Goal: Find specific page/section: Find specific page/section

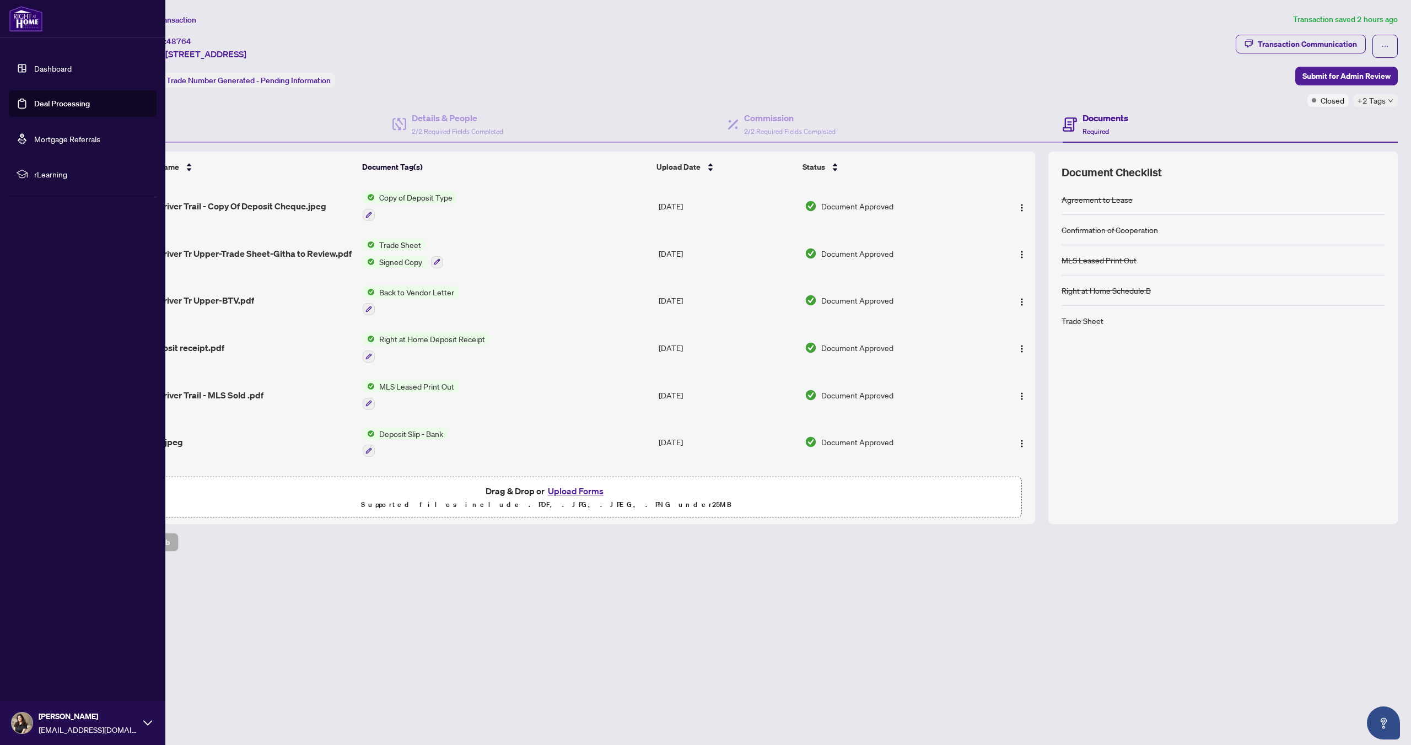
click at [65, 106] on link "Deal Processing" at bounding box center [62, 104] width 56 height 10
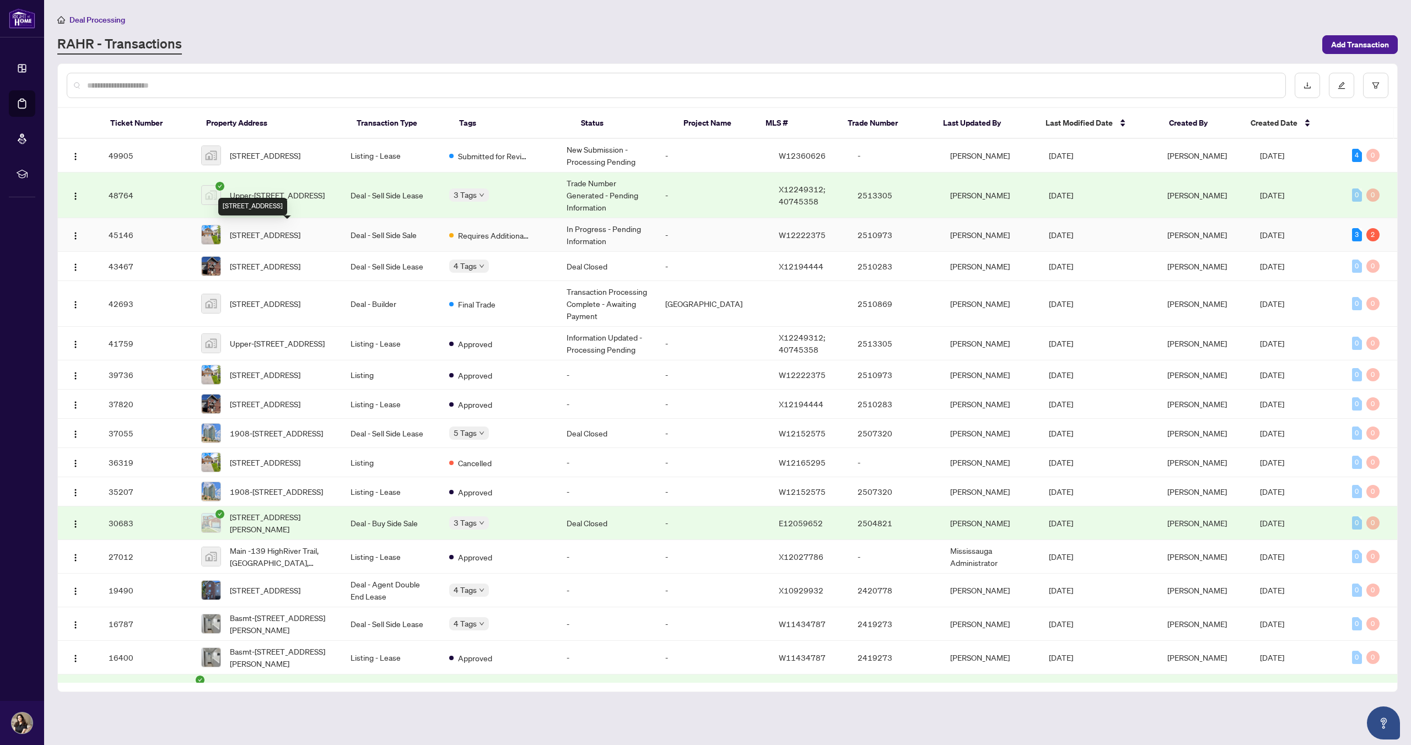
click at [293, 233] on span "[STREET_ADDRESS]" at bounding box center [265, 235] width 71 height 12
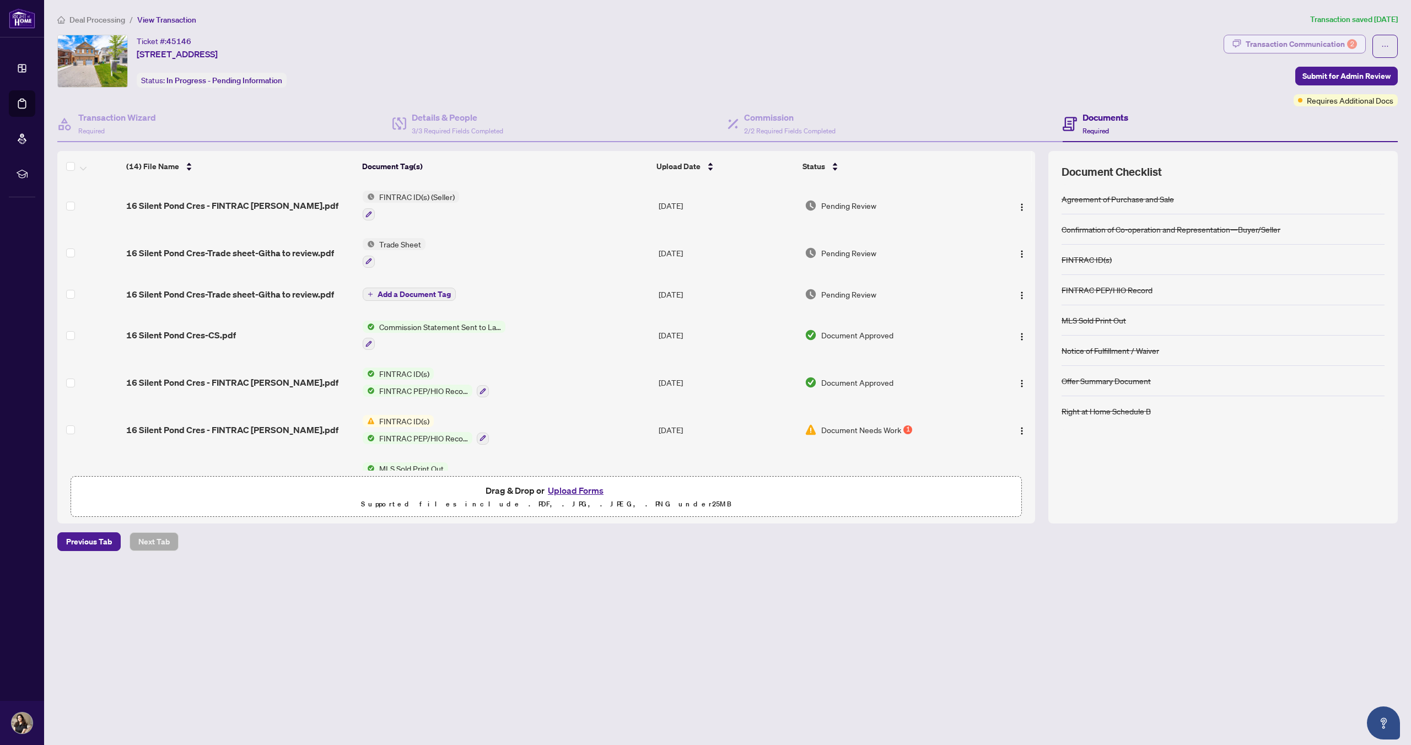
click at [1290, 44] on div "Transaction Communication 2" at bounding box center [1301, 44] width 111 height 18
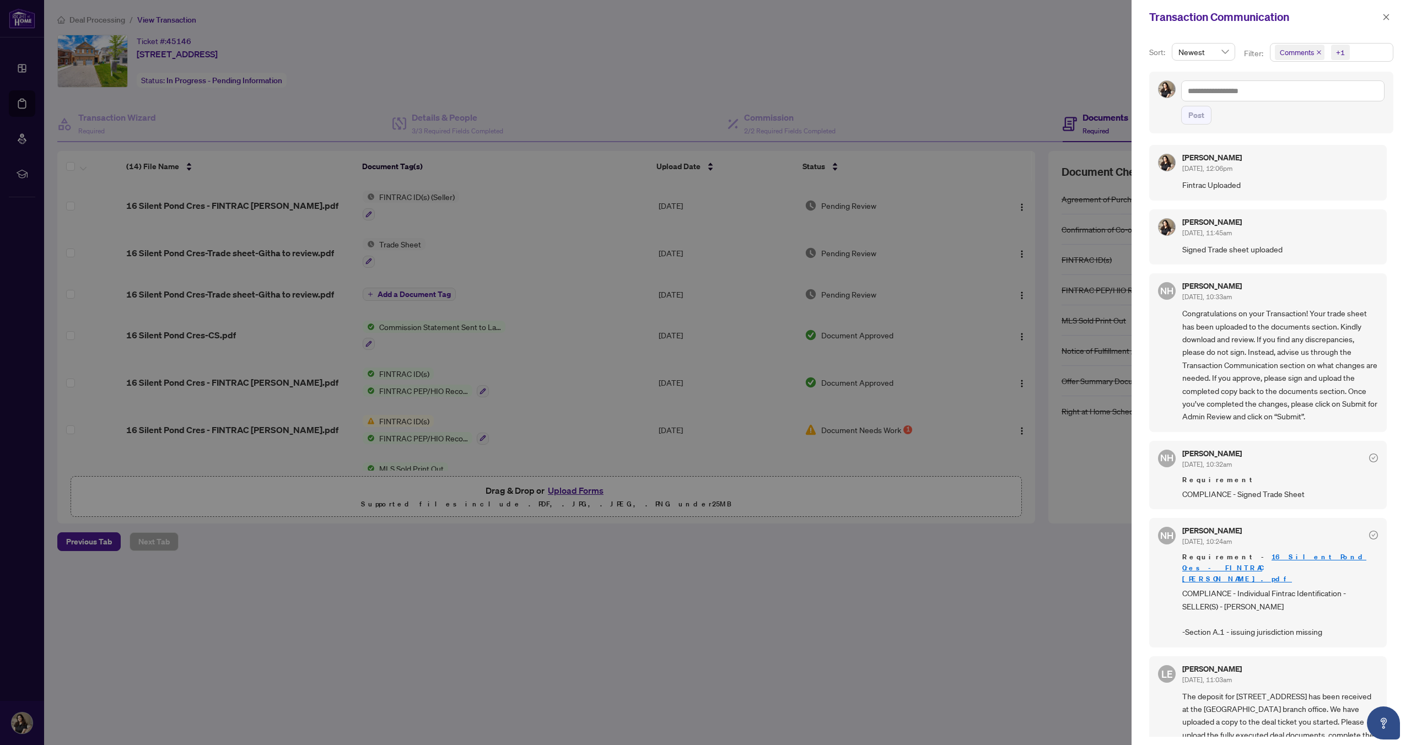
scroll to position [2, 0]
click at [1384, 15] on icon "close" at bounding box center [1386, 17] width 6 height 6
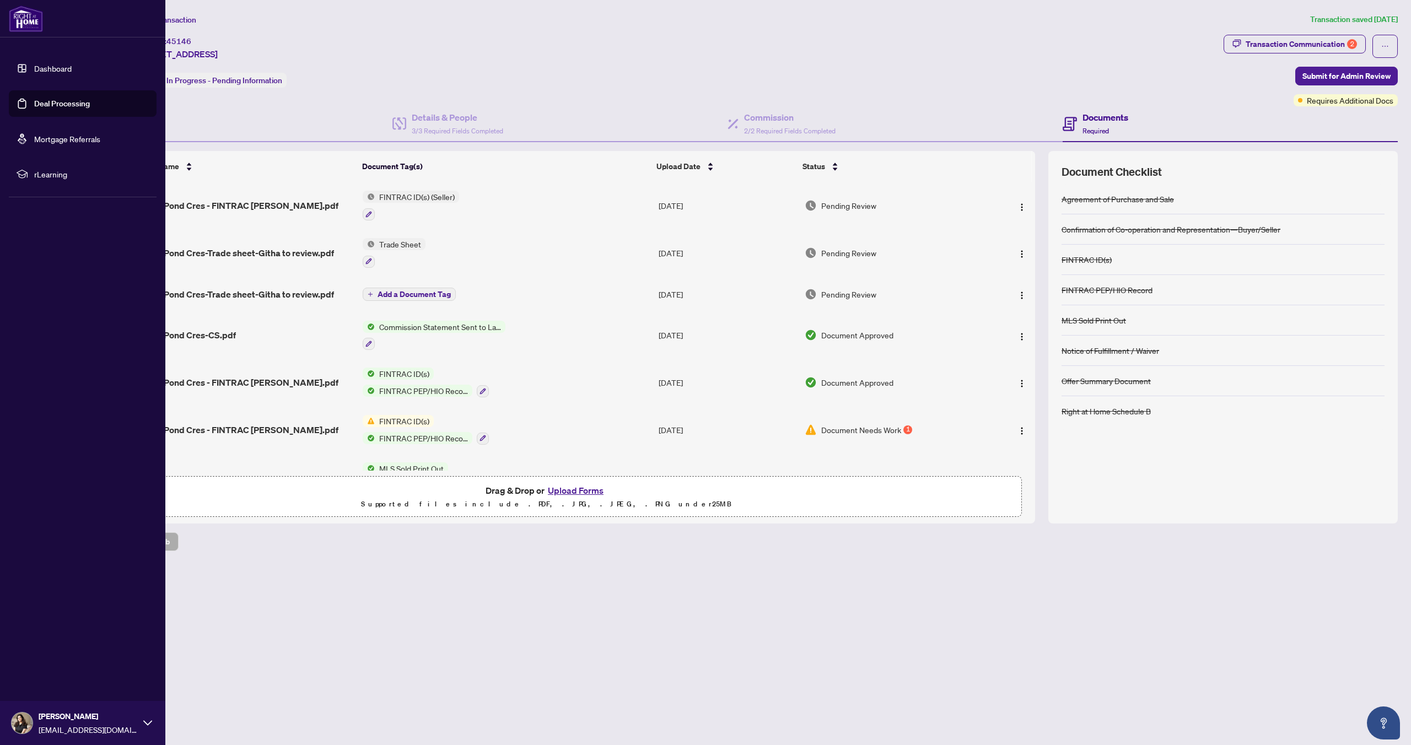
click at [55, 104] on link "Deal Processing" at bounding box center [62, 104] width 56 height 10
